Goal: Task Accomplishment & Management: Manage account settings

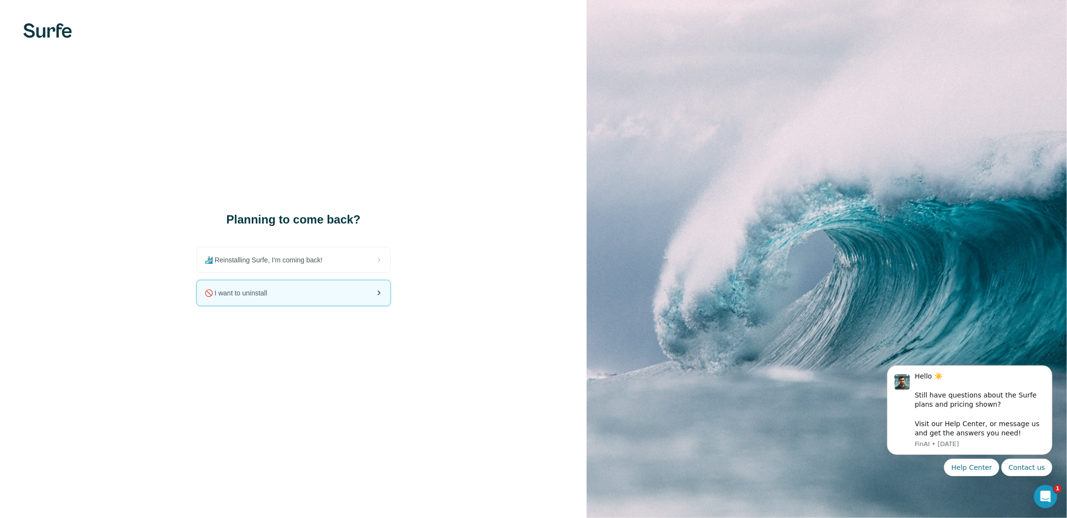
click at [266, 294] on span "🚫 I want to uninstall" at bounding box center [240, 293] width 70 height 10
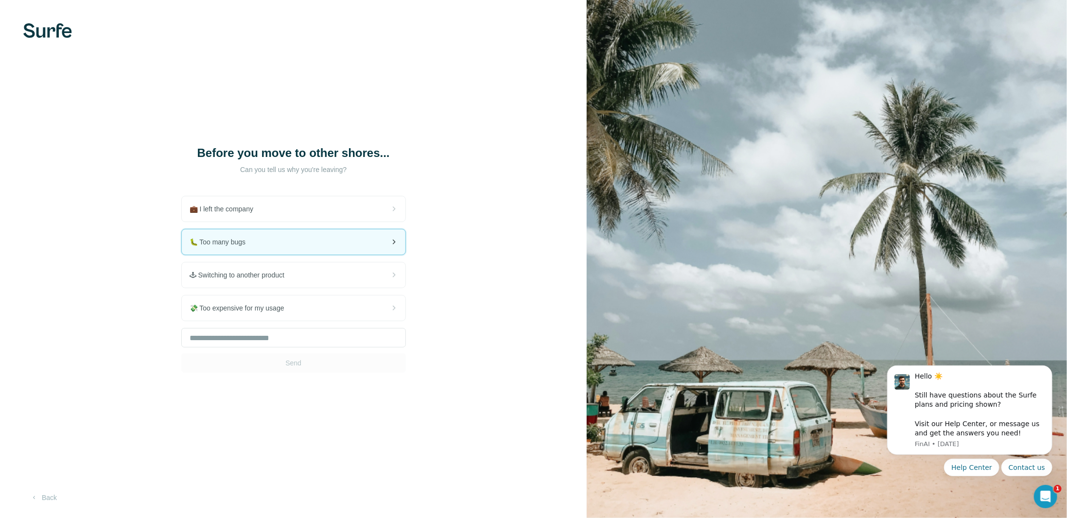
click at [269, 243] on div "🐛 Too many bugs" at bounding box center [294, 241] width 224 height 25
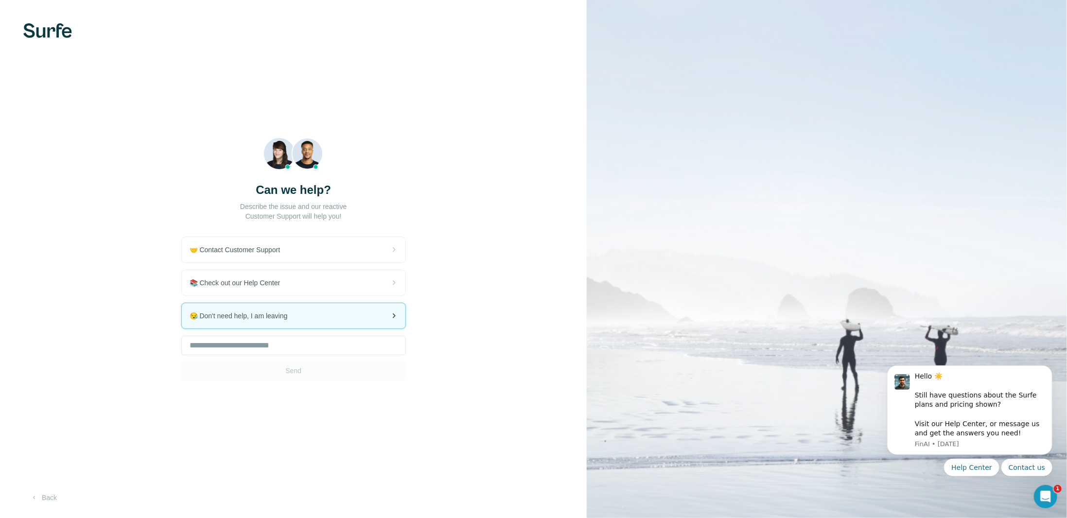
click at [282, 323] on div "😪 Don't need help, I am leaving" at bounding box center [294, 315] width 224 height 25
